Goal: Information Seeking & Learning: Learn about a topic

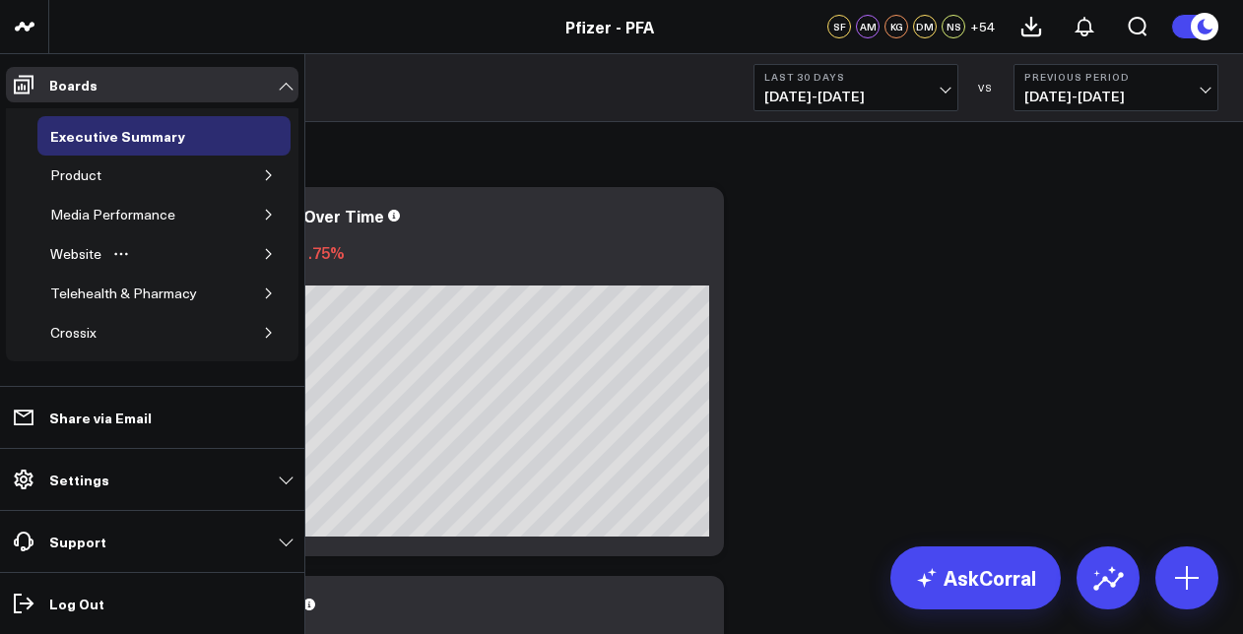
click at [263, 249] on icon "button" at bounding box center [269, 254] width 12 height 12
click at [238, 218] on div "Media Performance" at bounding box center [163, 214] width 253 height 39
click at [263, 211] on icon "button" at bounding box center [269, 215] width 12 height 12
click at [263, 169] on icon "button" at bounding box center [269, 175] width 12 height 12
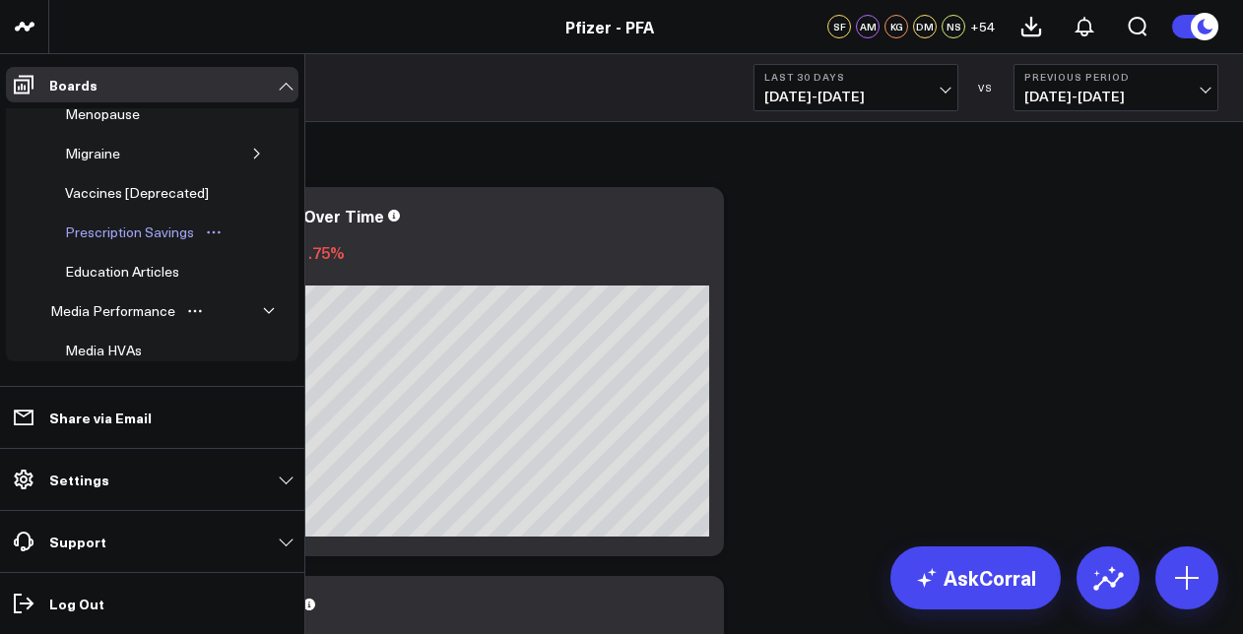
scroll to position [394, 0]
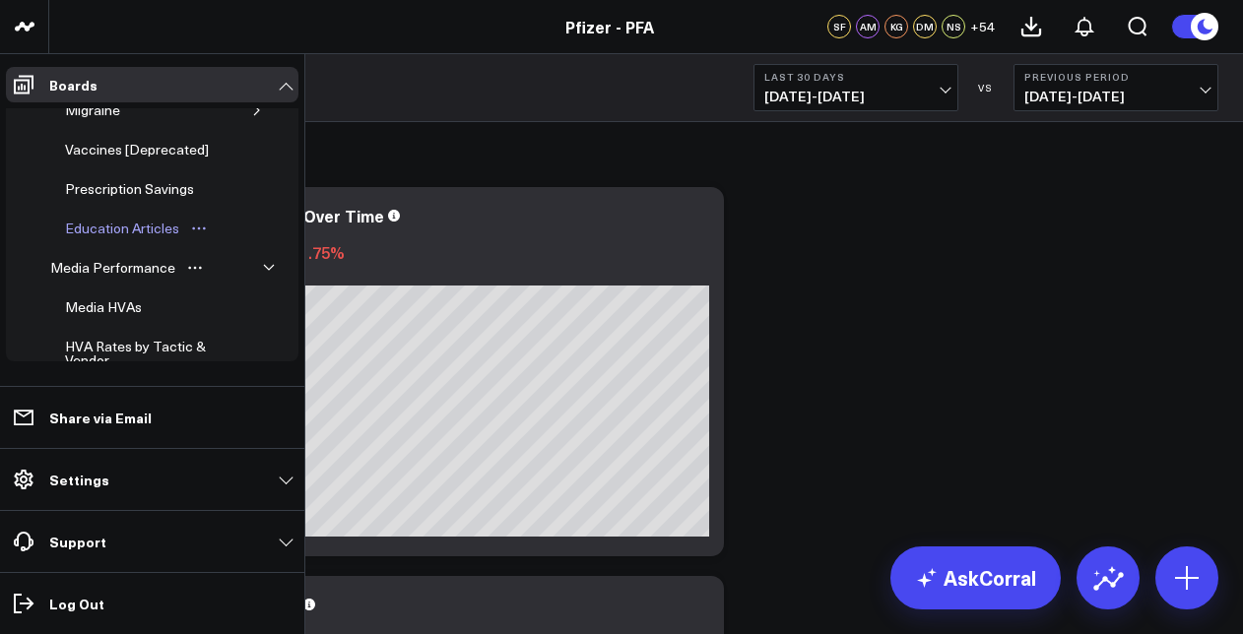
click at [156, 217] on div "Education Articles" at bounding box center [122, 229] width 124 height 24
